Goal: Find specific page/section: Find specific page/section

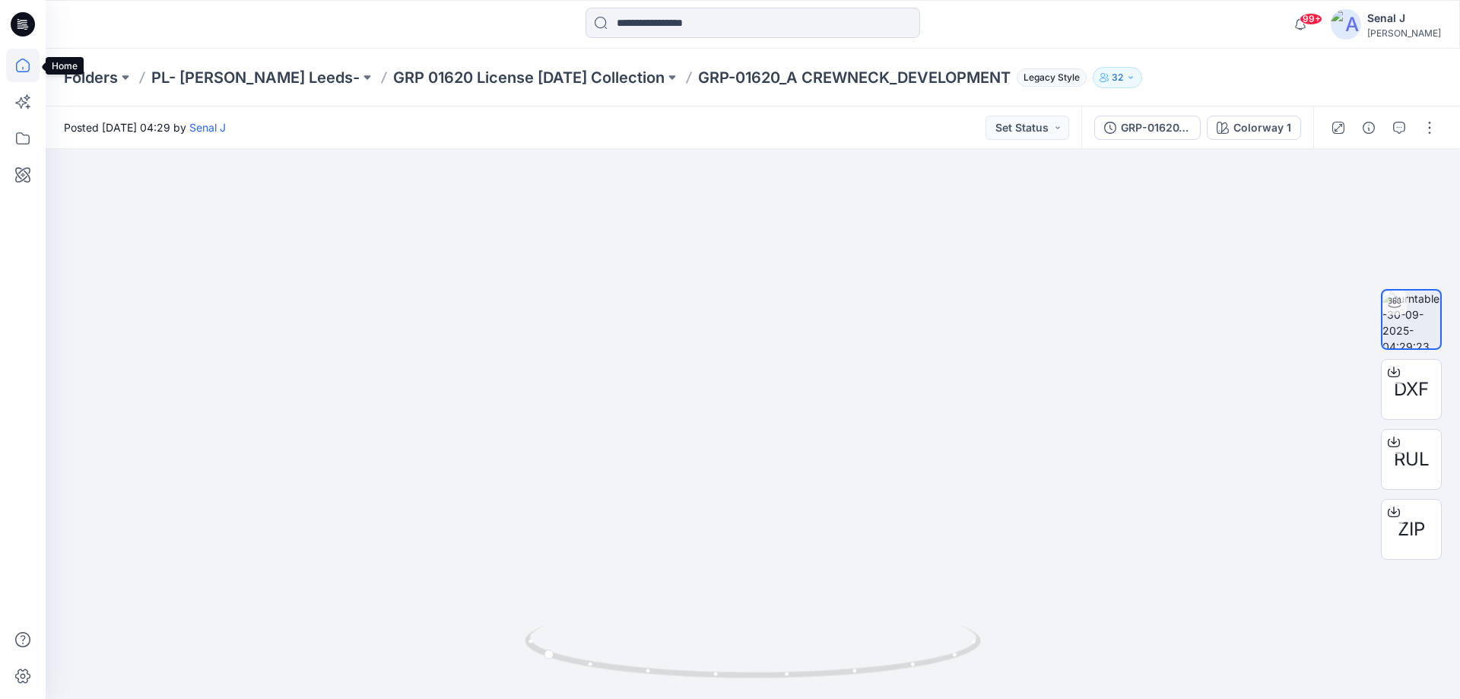
click at [21, 74] on icon at bounding box center [22, 65] width 33 height 33
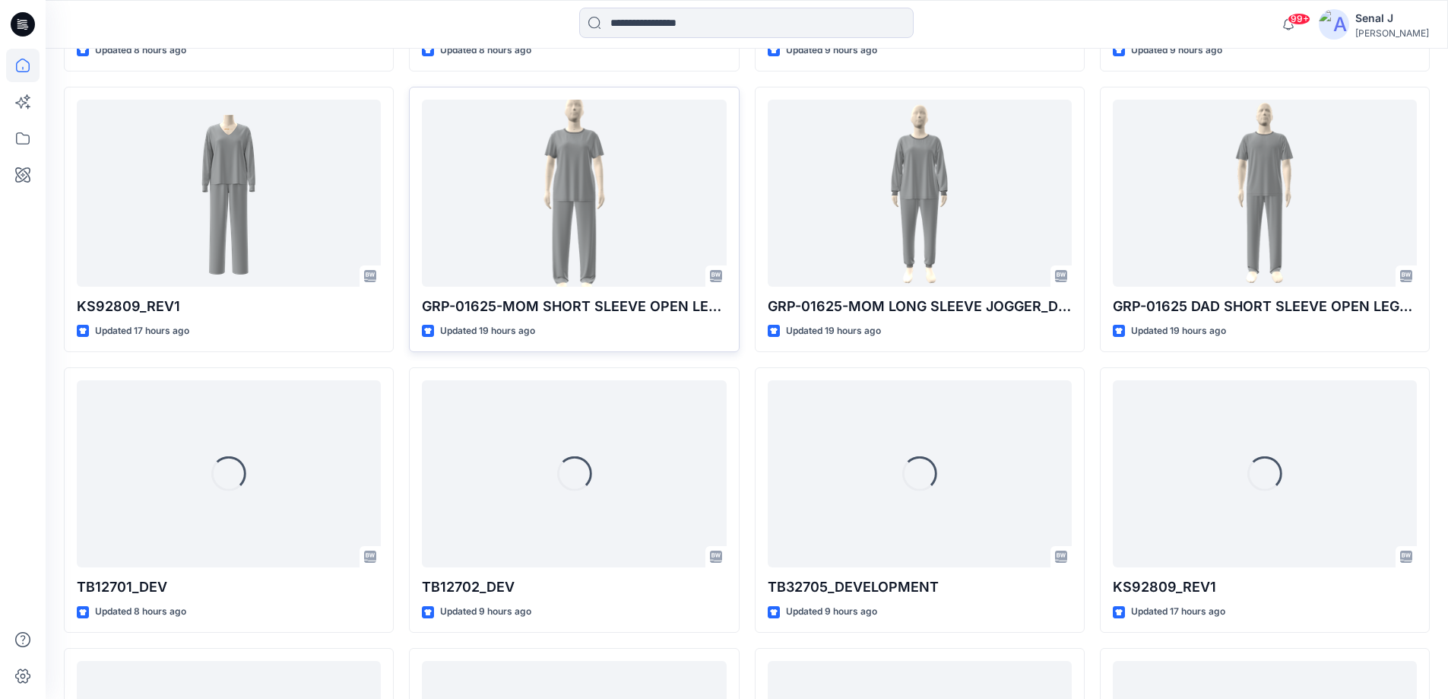
scroll to position [1831, 0]
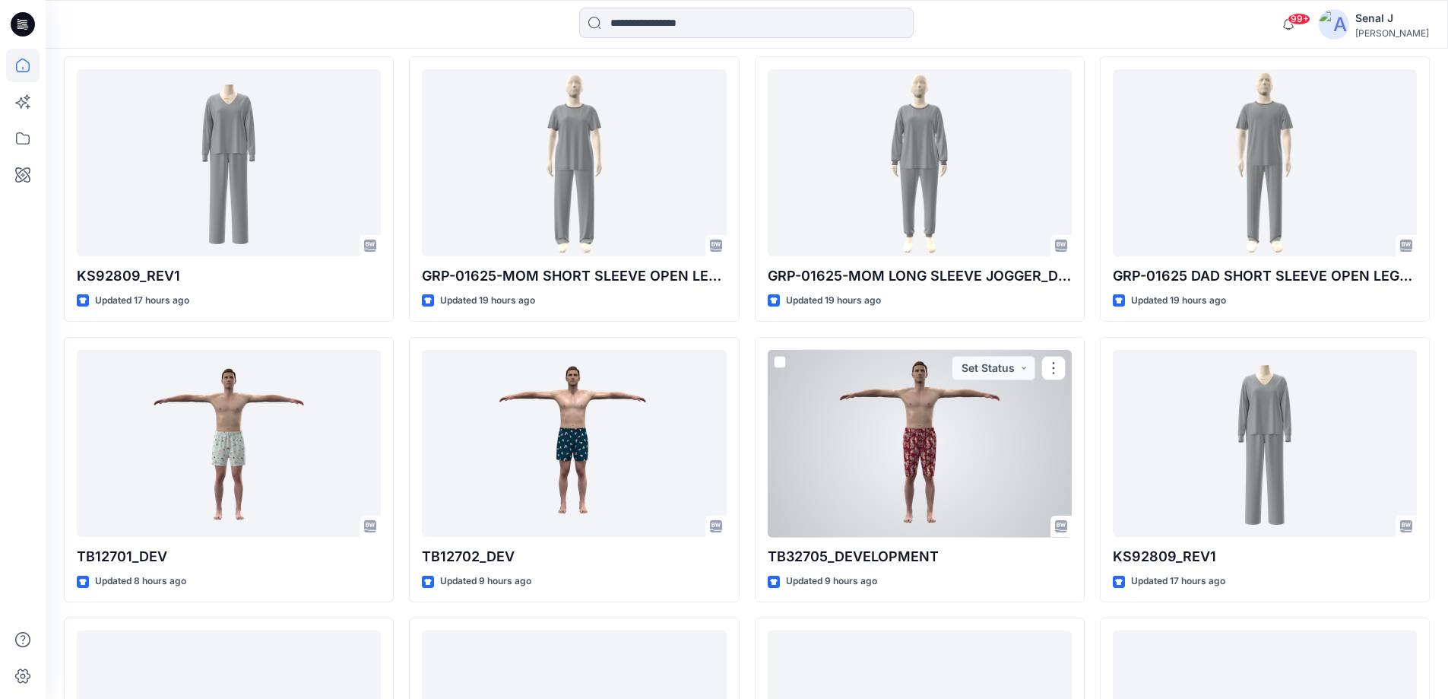
click at [913, 443] on div at bounding box center [920, 444] width 304 height 188
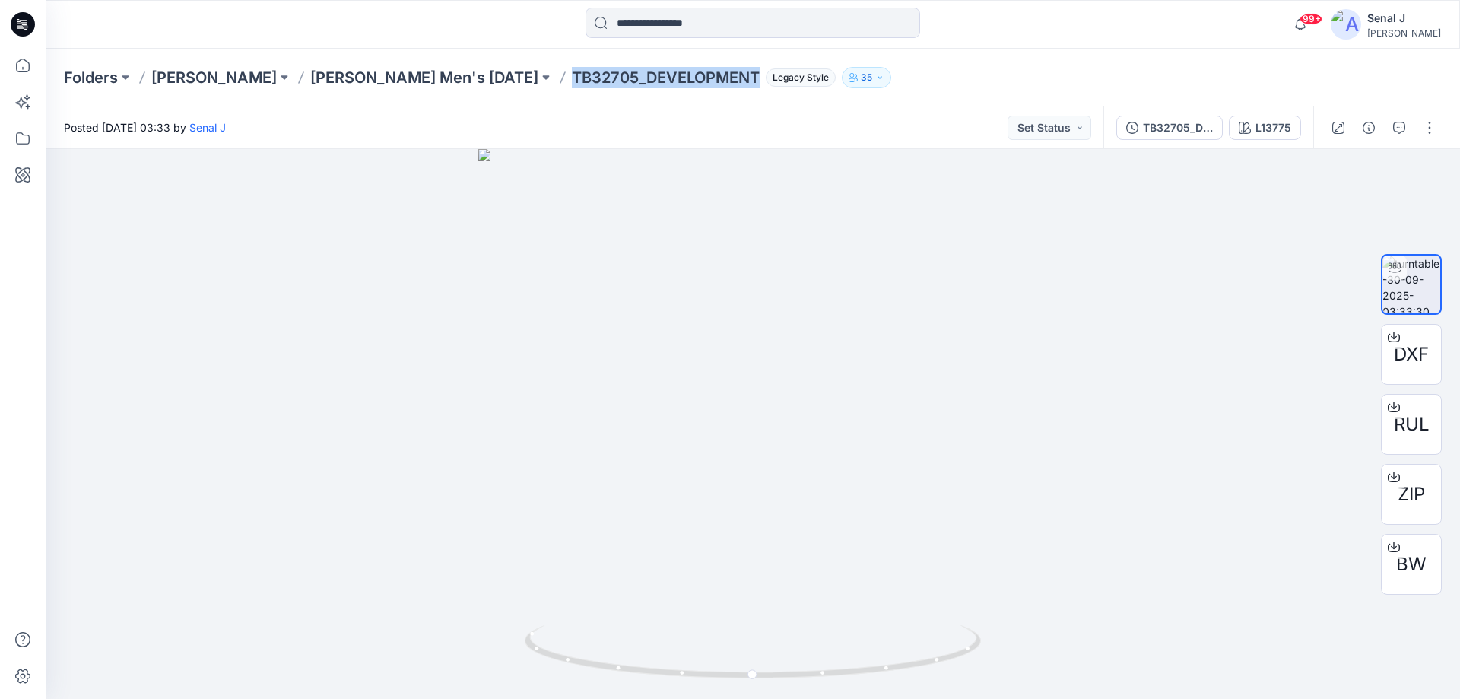
drag, startPoint x: 563, startPoint y: 80, endPoint x: 752, endPoint y: 83, distance: 189.3
click at [752, 83] on p "TB32705_DEVELOPMENT" at bounding box center [666, 77] width 188 height 21
copy p "TB32705_DEVELOPMENT"
click at [408, 75] on p "[PERSON_NAME] Men's [DATE]" at bounding box center [424, 77] width 228 height 21
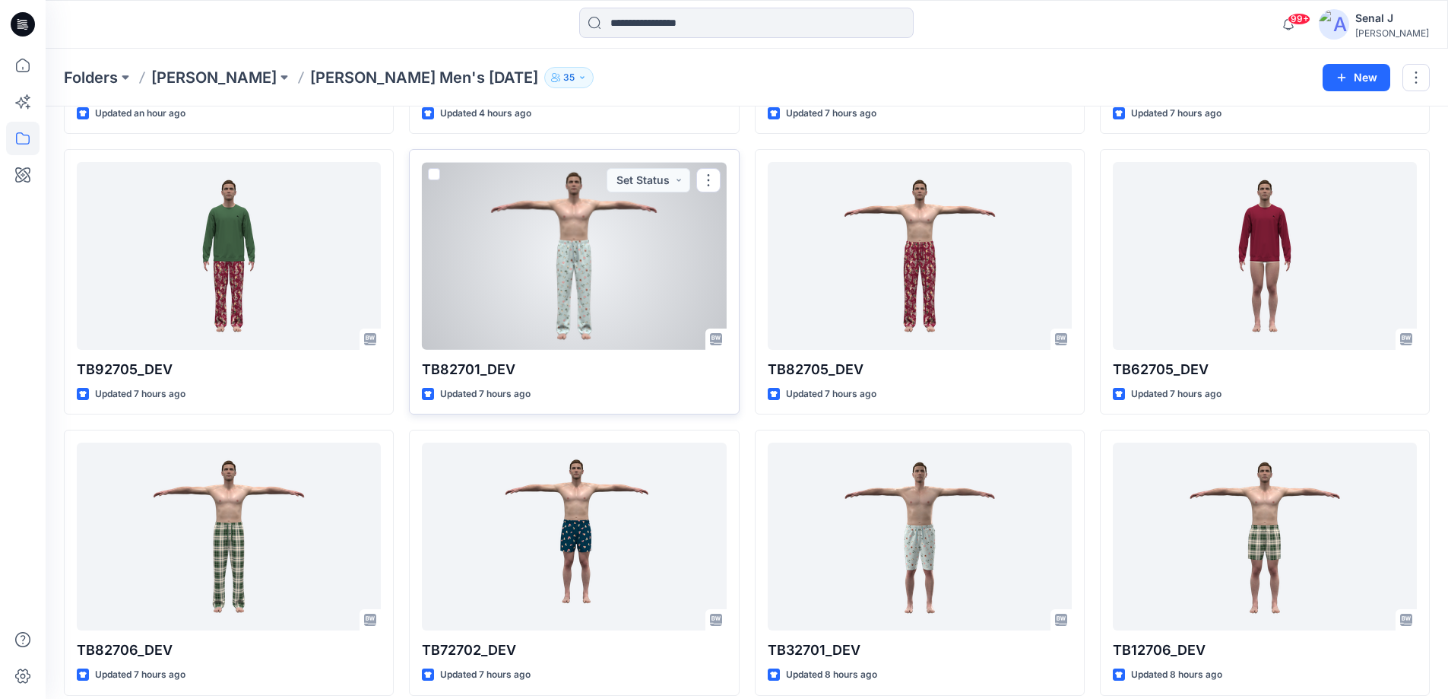
scroll to position [304, 0]
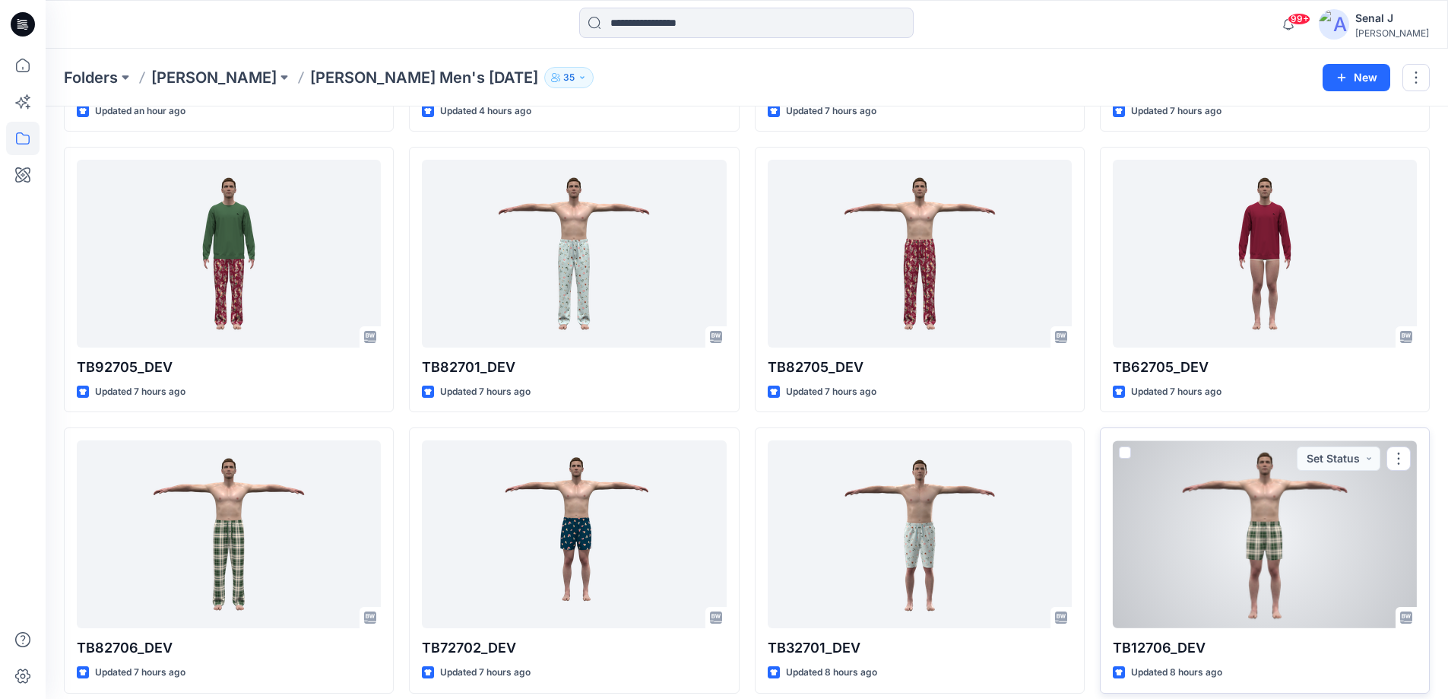
click at [1214, 518] on div at bounding box center [1265, 534] width 304 height 188
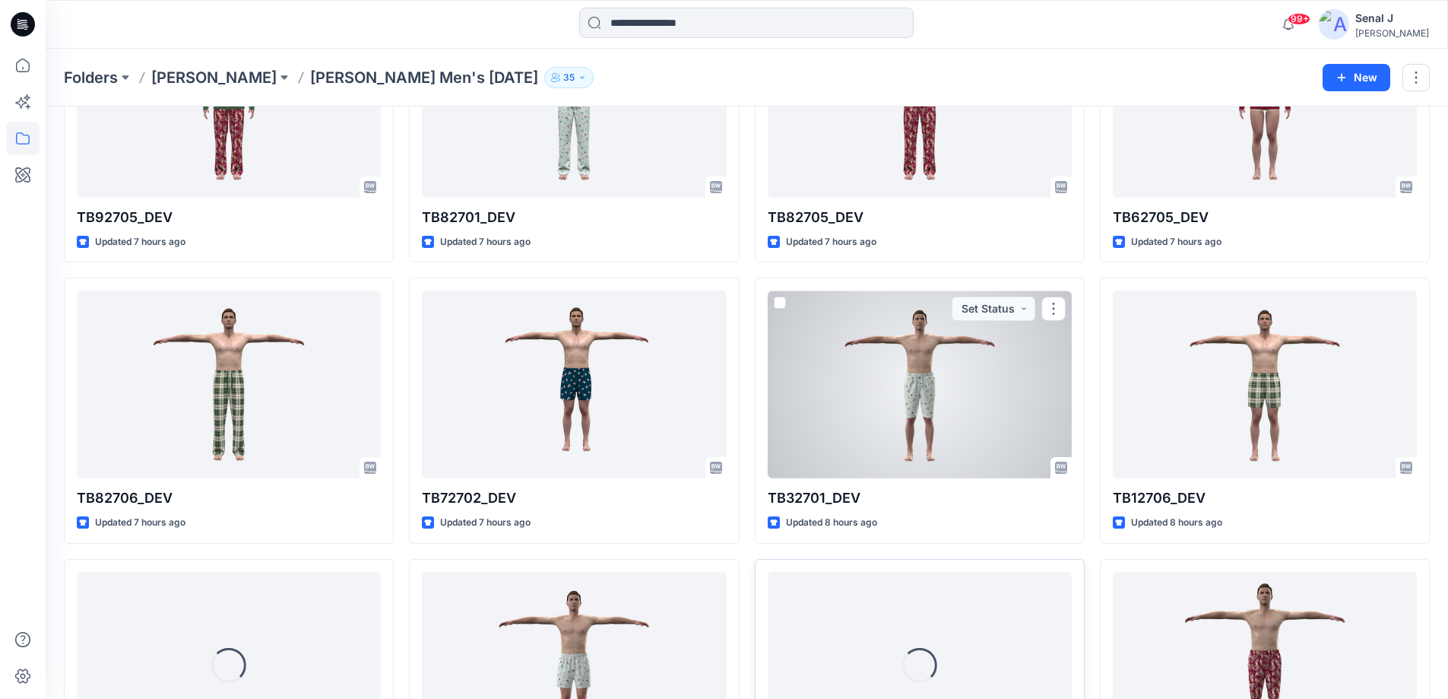
scroll to position [598, 0]
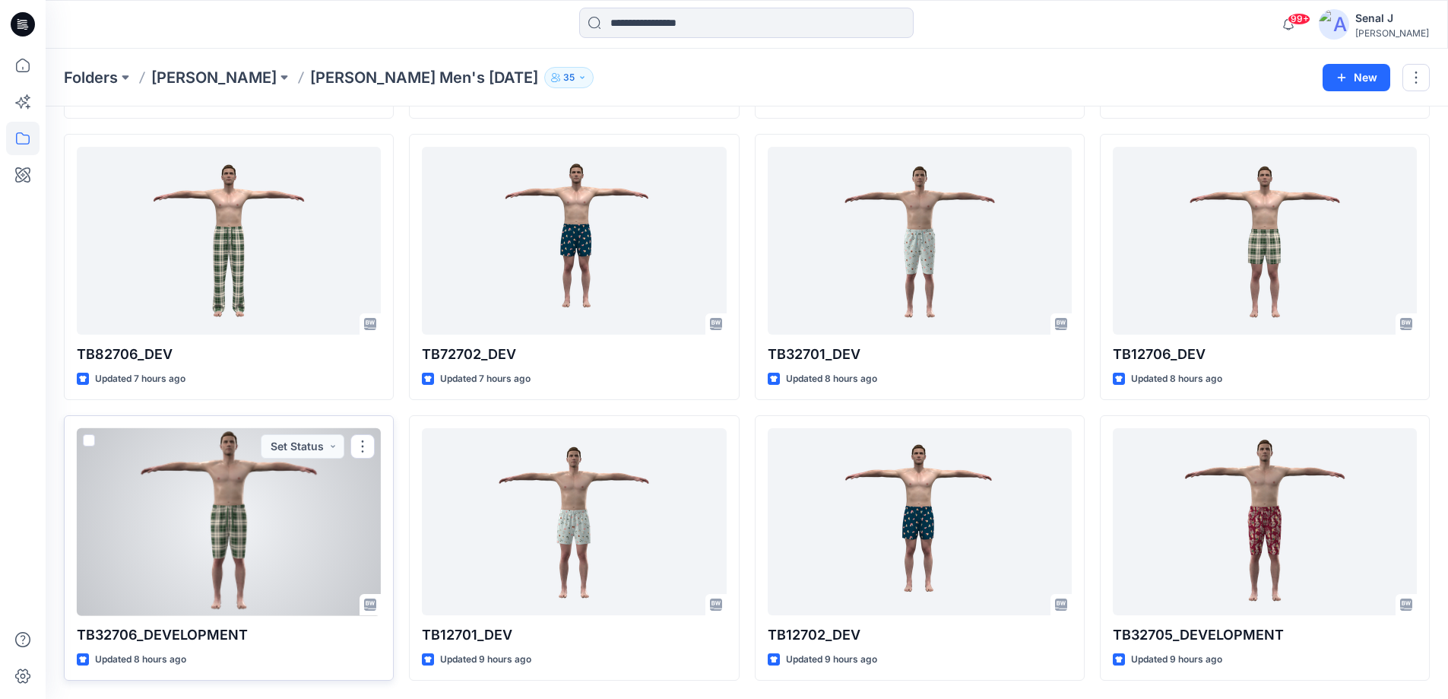
click at [211, 556] on div at bounding box center [229, 522] width 304 height 188
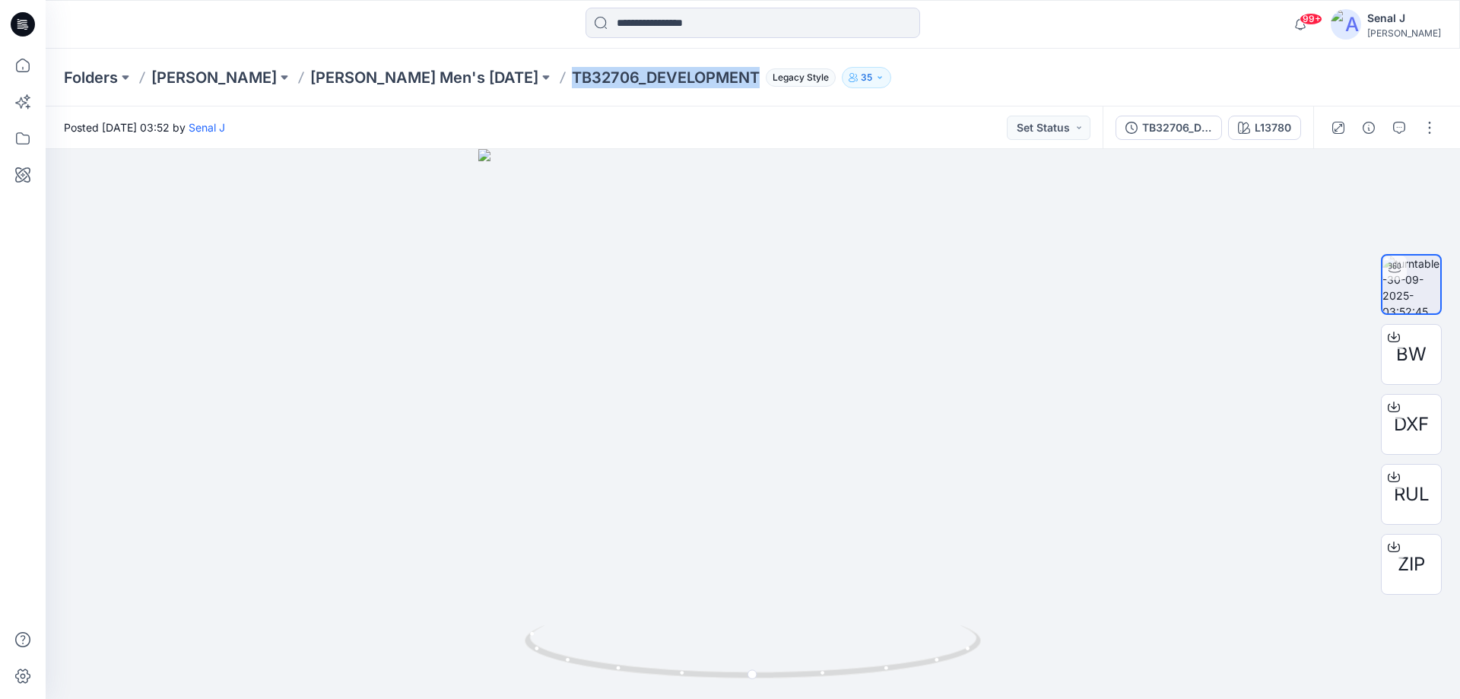
drag, startPoint x: 565, startPoint y: 78, endPoint x: 751, endPoint y: 79, distance: 186.3
click at [751, 79] on p "TB32706_DEVELOPMENT" at bounding box center [666, 77] width 188 height 21
copy p "TB32706_DEVELOPMENT"
click at [21, 70] on icon at bounding box center [22, 65] width 33 height 33
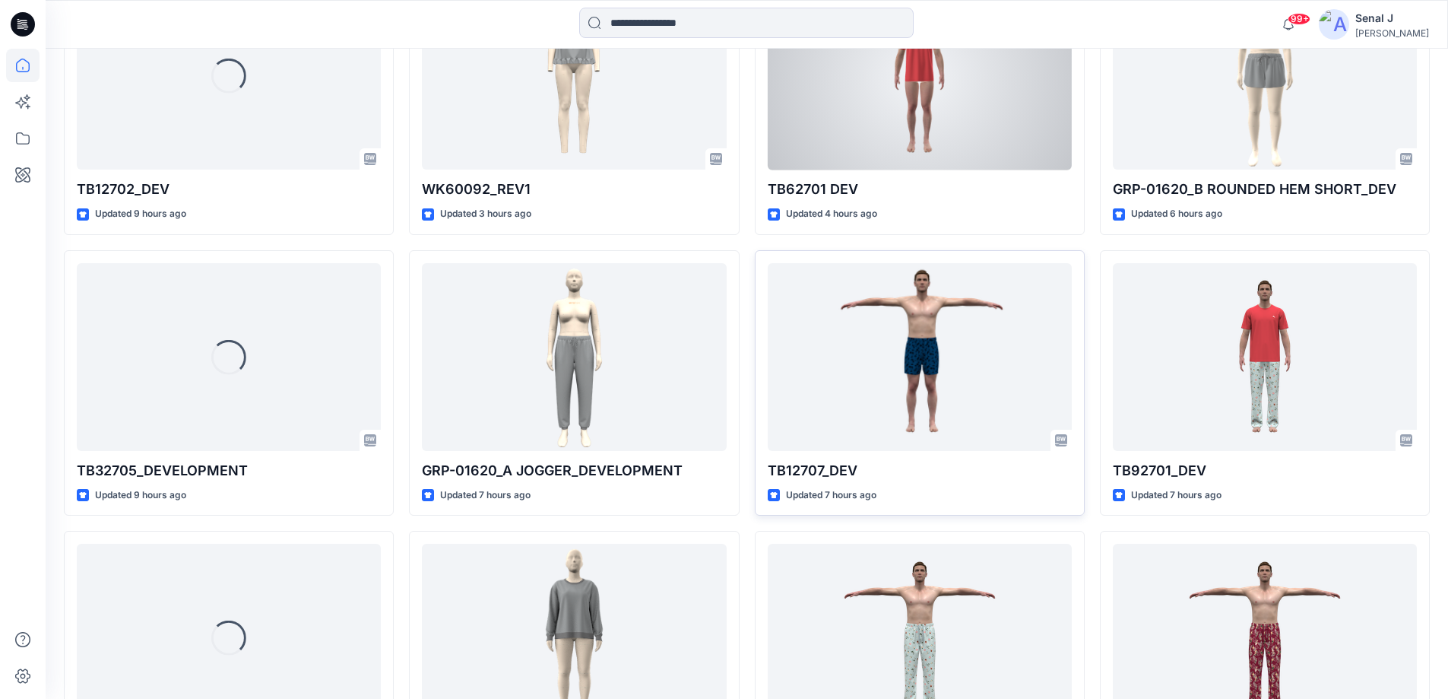
scroll to position [811, 0]
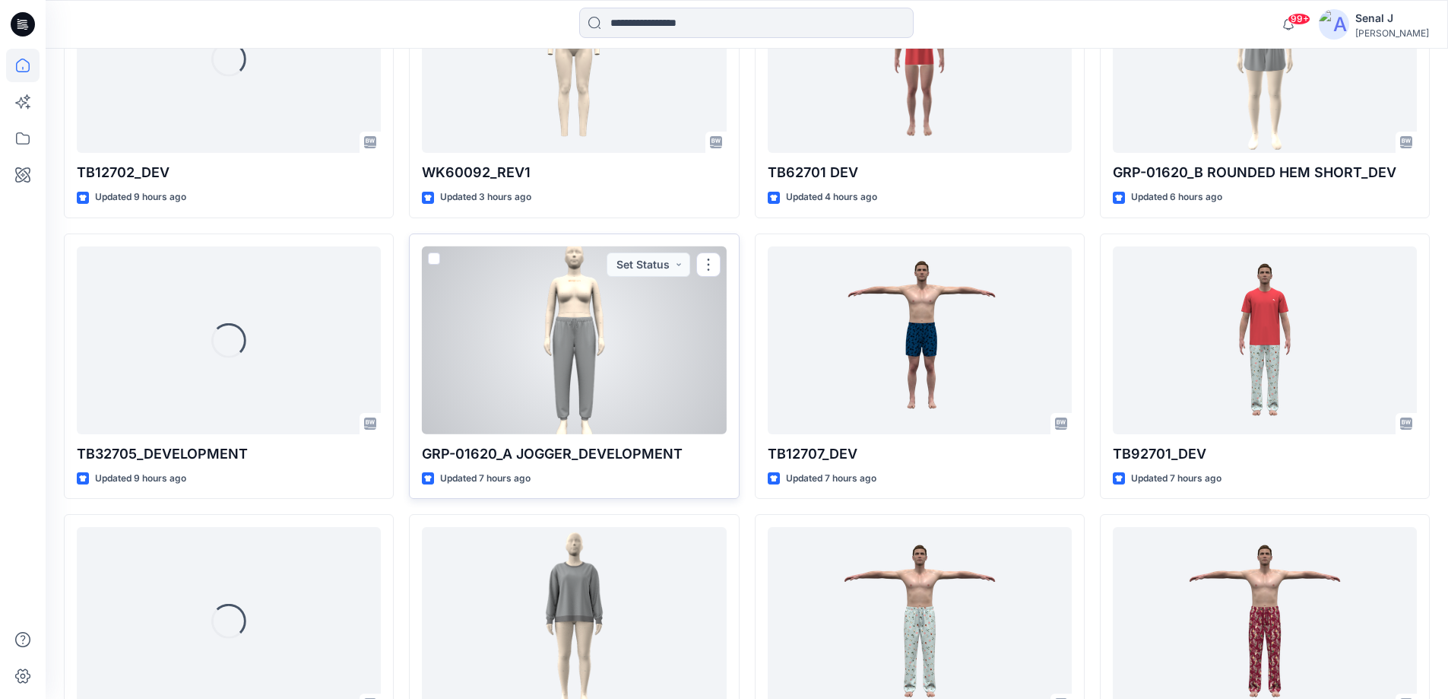
click at [557, 360] on div at bounding box center [574, 340] width 304 height 188
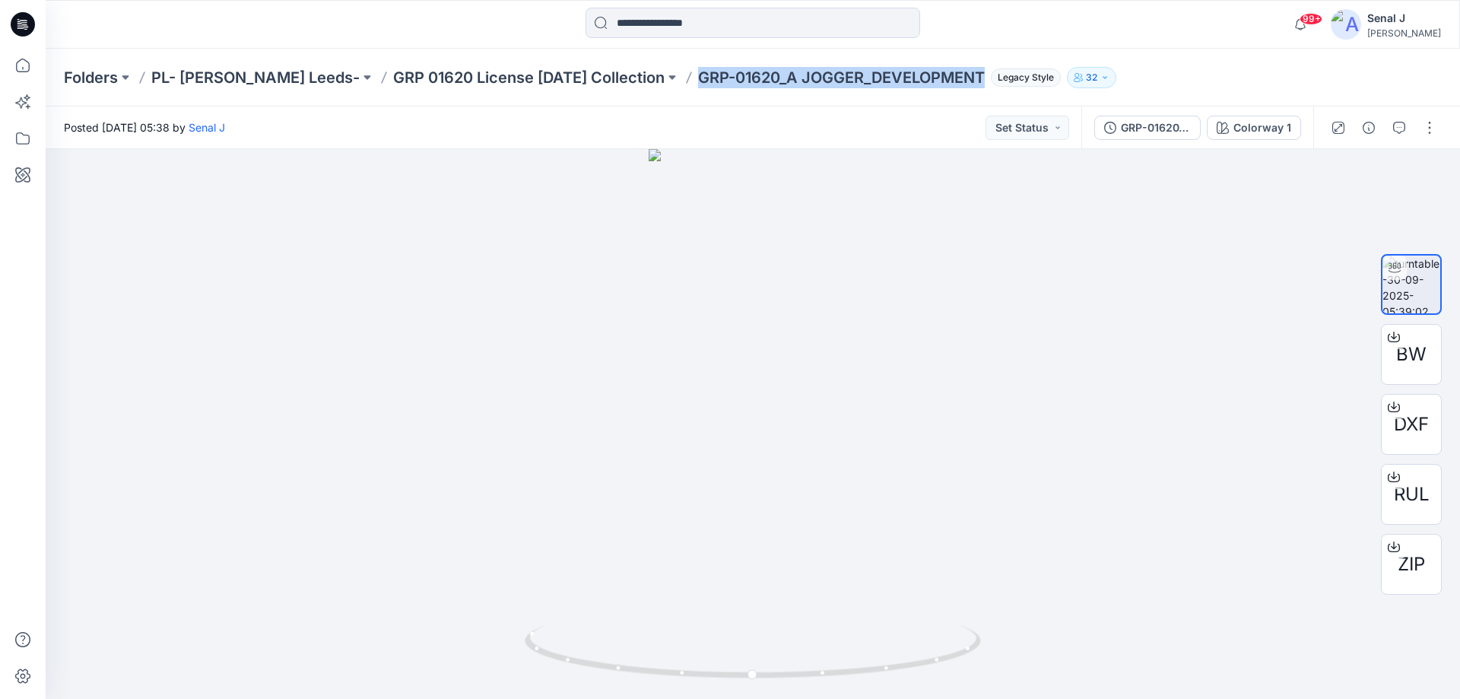
drag, startPoint x: 667, startPoint y: 78, endPoint x: 960, endPoint y: 87, distance: 292.9
click at [960, 87] on div "Folders PL- [PERSON_NAME] Leeds- GRP 01620 License [DATE] Collection GRP-01620_…" at bounding box center [693, 77] width 1259 height 21
copy p "GRP-01620_A JOGGER_DEVELOPMENT"
click at [476, 72] on p "GRP 01620 License [DATE] Collection" at bounding box center [528, 77] width 271 height 21
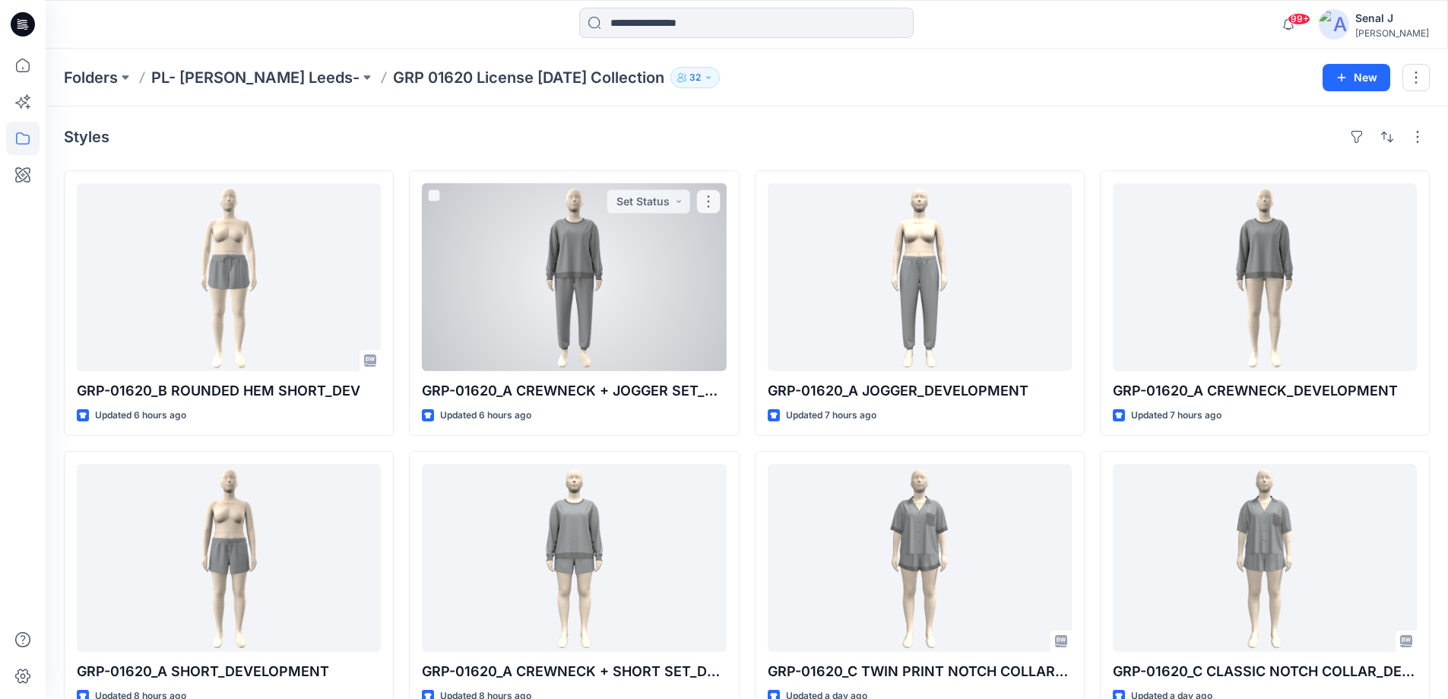
click at [591, 293] on div at bounding box center [574, 277] width 304 height 188
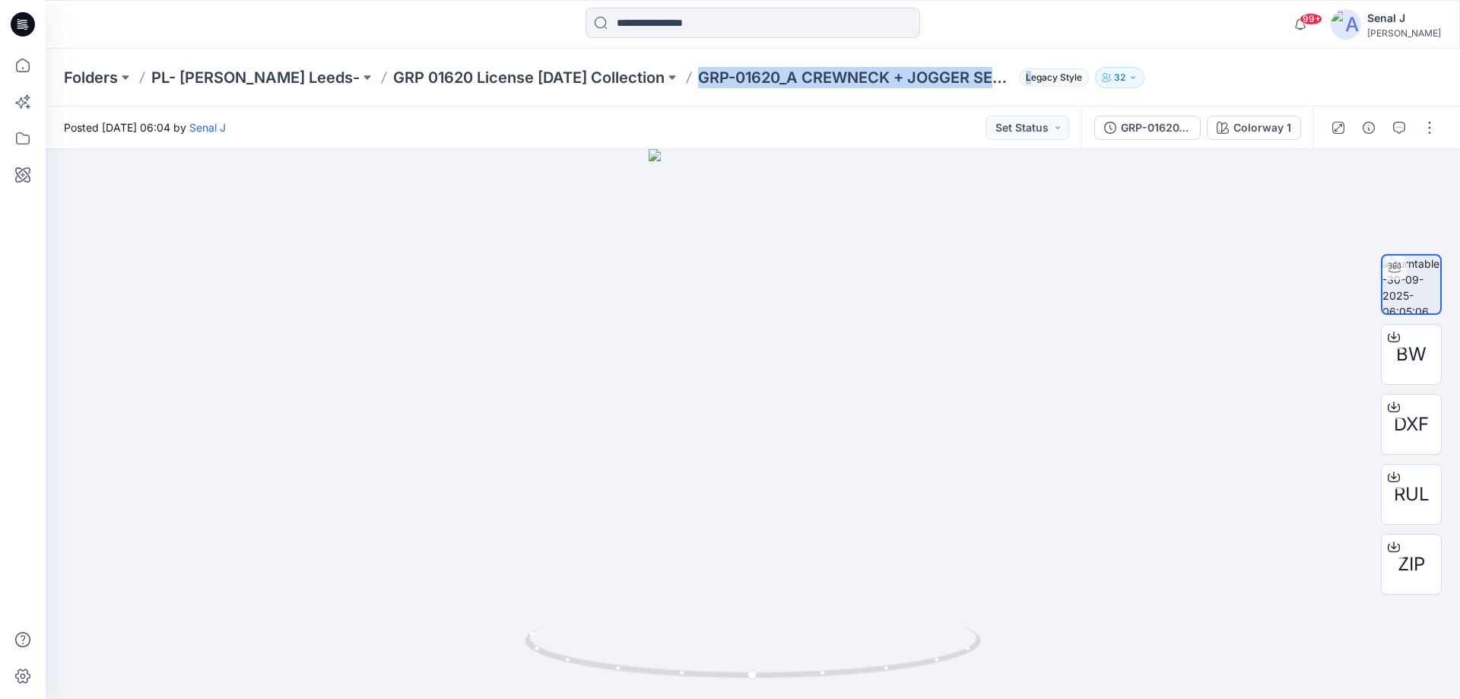
drag, startPoint x: 676, startPoint y: 78, endPoint x: 1000, endPoint y: 87, distance: 324.0
click at [1002, 85] on div "Folders PL- [PERSON_NAME] Leeds- GRP 01620 License [DATE] Collection GRP-01620_…" at bounding box center [693, 77] width 1259 height 21
click at [1013, 87] on button "Legacy Style" at bounding box center [1051, 77] width 76 height 21
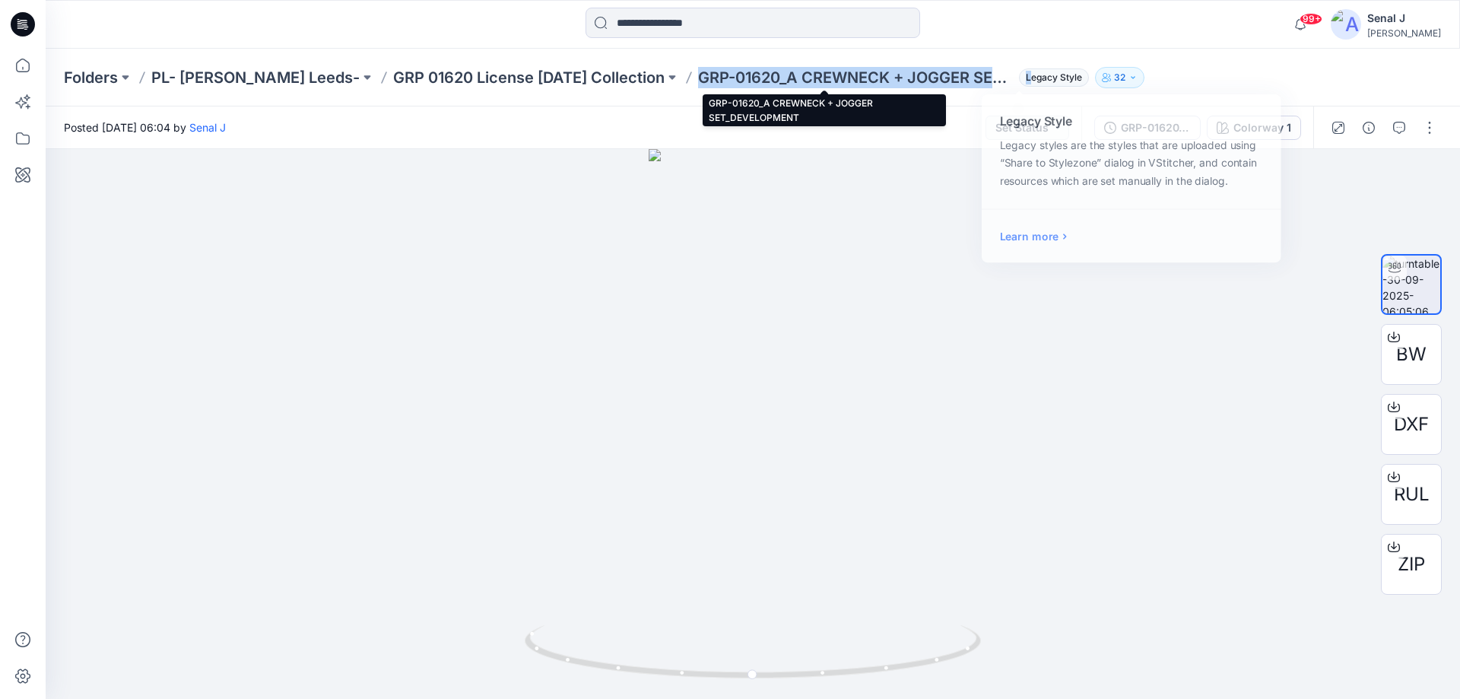
click at [700, 77] on p "GRP-01620_A CREWNECK + JOGGER SET_DEVELOPMENT" at bounding box center [855, 77] width 315 height 21
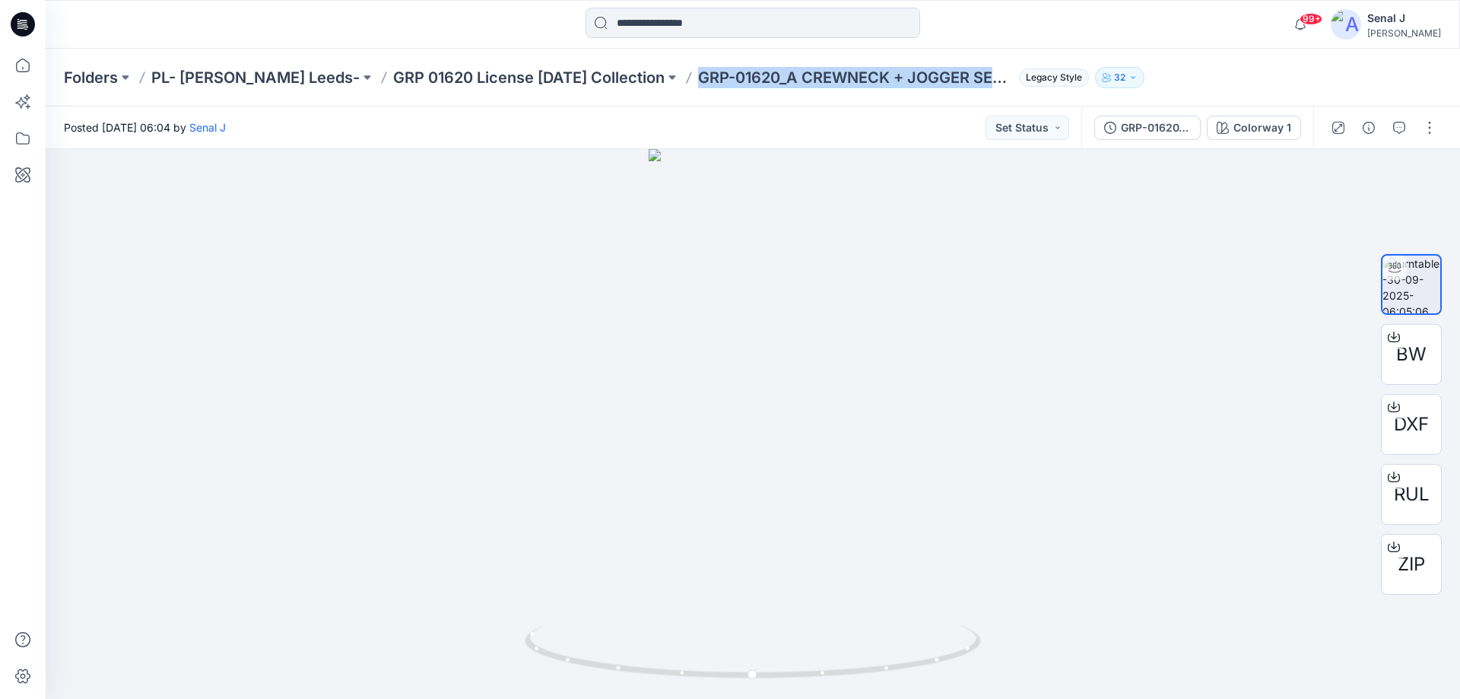
drag, startPoint x: 670, startPoint y: 77, endPoint x: 994, endPoint y: 85, distance: 324.0
click at [994, 85] on div "Folders PL- [PERSON_NAME] Leeds- GRP 01620 License [DATE] Collection GRP-01620_…" at bounding box center [693, 77] width 1259 height 21
